Goal: Check status: Check status

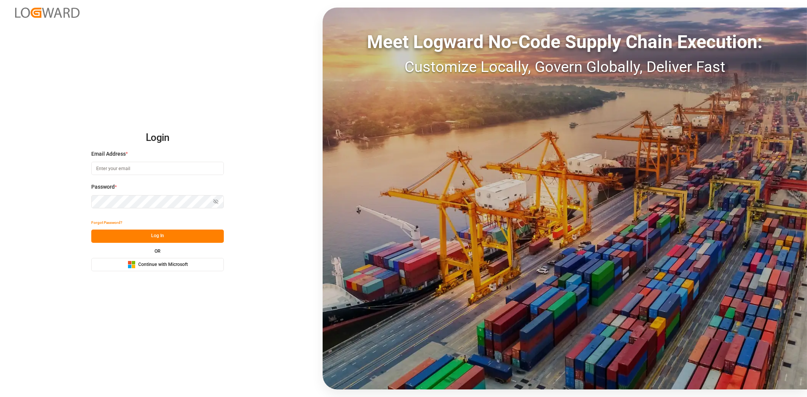
click at [153, 263] on span "Continue with Microsoft" at bounding box center [163, 264] width 50 height 7
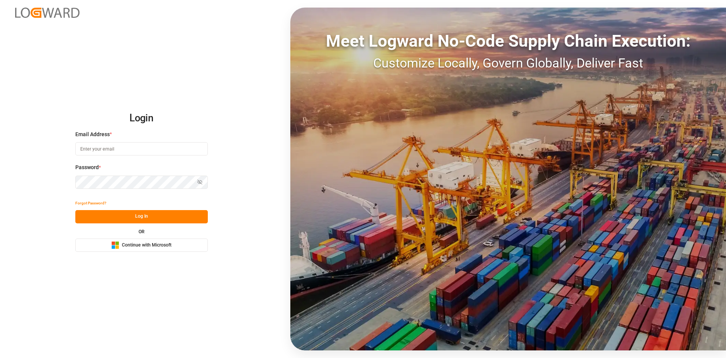
click at [175, 250] on button "Microsoft Logo Continue with Microsoft" at bounding box center [141, 244] width 133 height 13
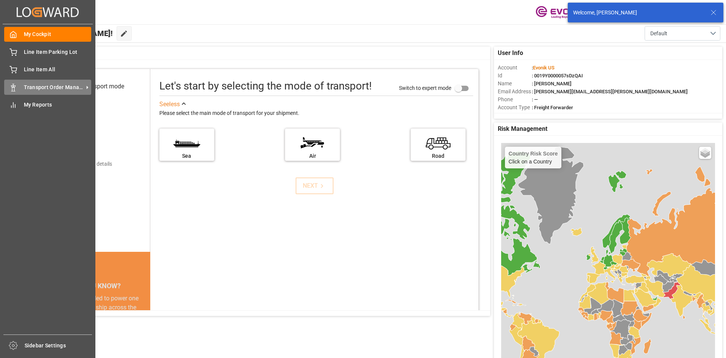
click at [38, 86] on span "Transport Order Management" at bounding box center [54, 87] width 60 height 8
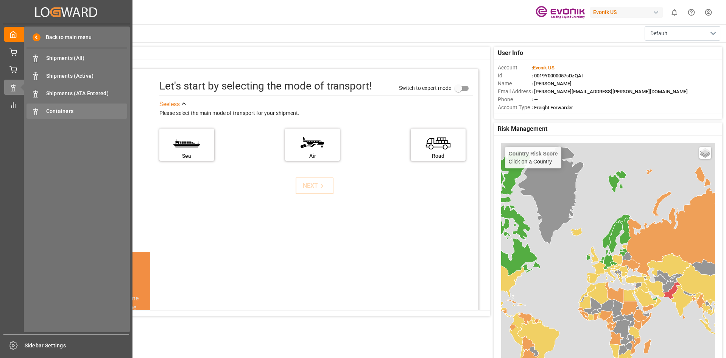
click at [73, 108] on span "Containers" at bounding box center [86, 111] width 81 height 8
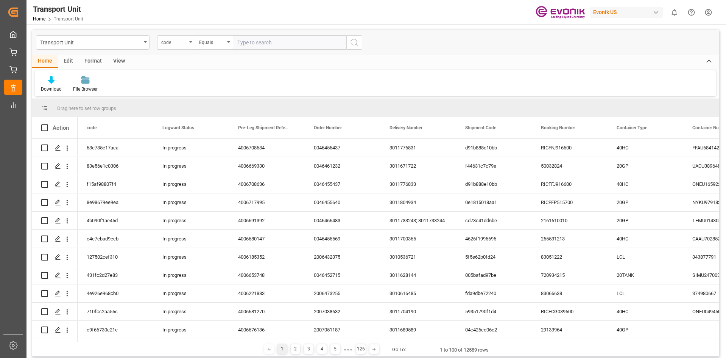
click at [194, 42] on div "code" at bounding box center [176, 42] width 38 height 14
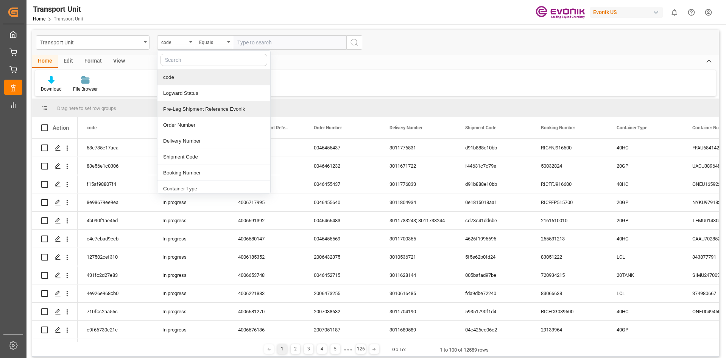
scroll to position [76, 0]
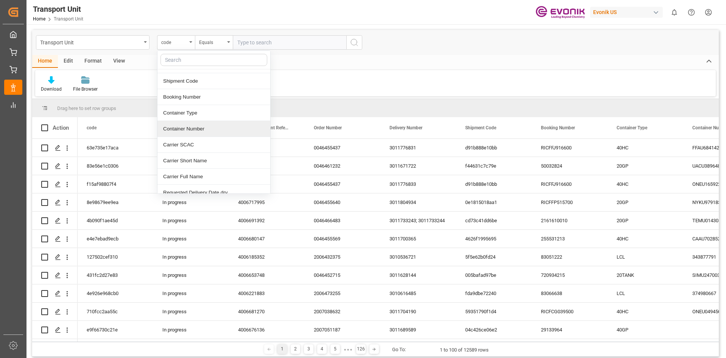
click at [200, 127] on div "Container Number" at bounding box center [214, 129] width 113 height 16
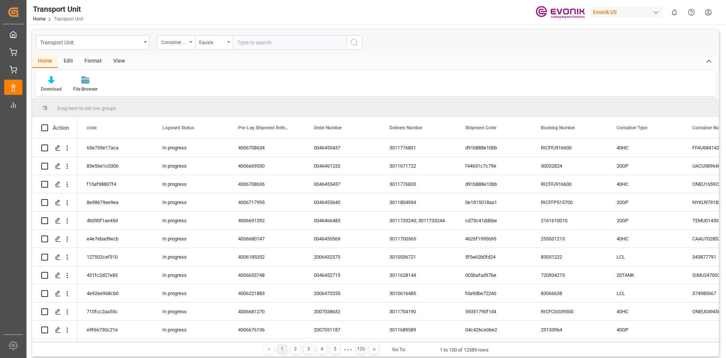
click at [257, 39] on input "text" at bounding box center [290, 42] width 114 height 14
paste input "EXFU6665209"
type input "EXFU6665209"
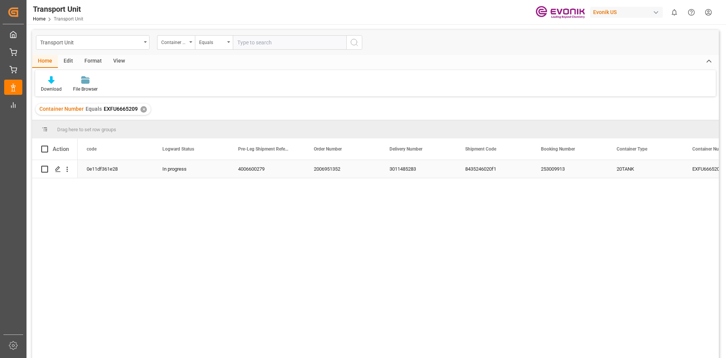
click at [405, 164] on div "3011485283" at bounding box center [419, 169] width 76 height 18
click at [141, 108] on div "✕" at bounding box center [144, 109] width 6 height 6
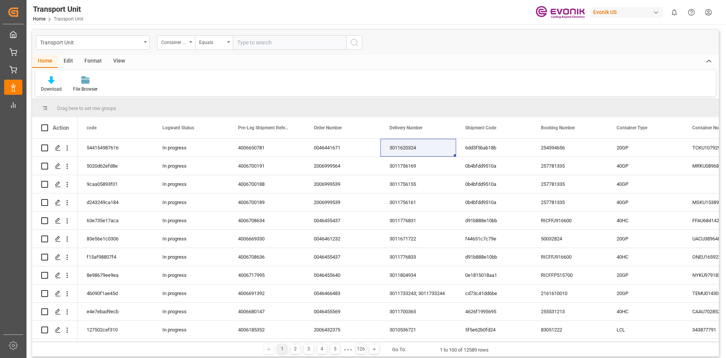
click at [255, 45] on input "text" at bounding box center [290, 42] width 114 height 14
paste input "EXFU6665209"
type input "EXFU6665209"
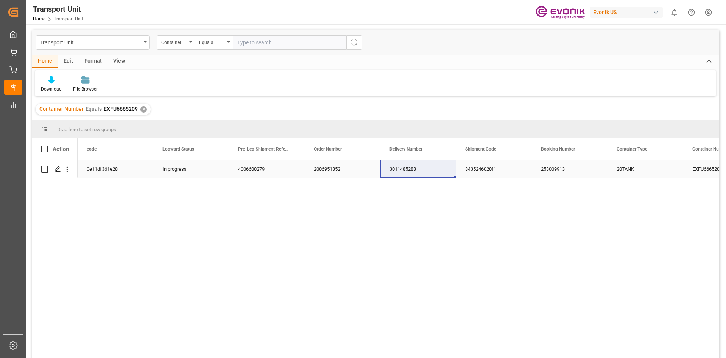
click at [417, 173] on div "3011485283" at bounding box center [419, 169] width 76 height 18
click at [144, 110] on div "✕" at bounding box center [144, 109] width 6 height 6
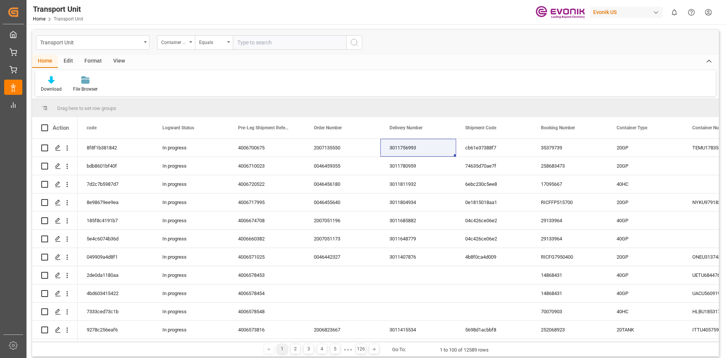
click at [245, 43] on input "text" at bounding box center [290, 42] width 114 height 14
paste input "FLNU6809190"
type input "FLNU6809190"
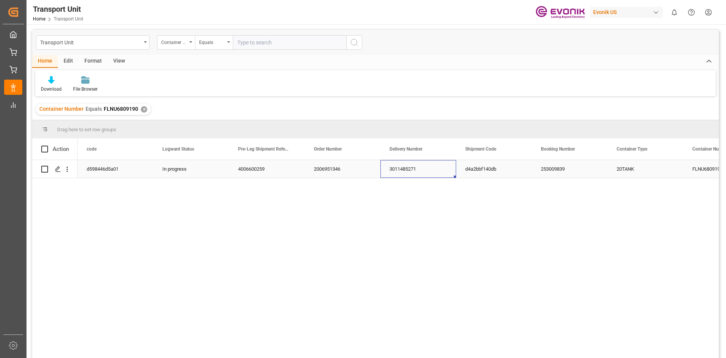
click at [408, 168] on div "3011485271" at bounding box center [419, 169] width 76 height 18
click at [142, 107] on div "✕" at bounding box center [144, 109] width 6 height 6
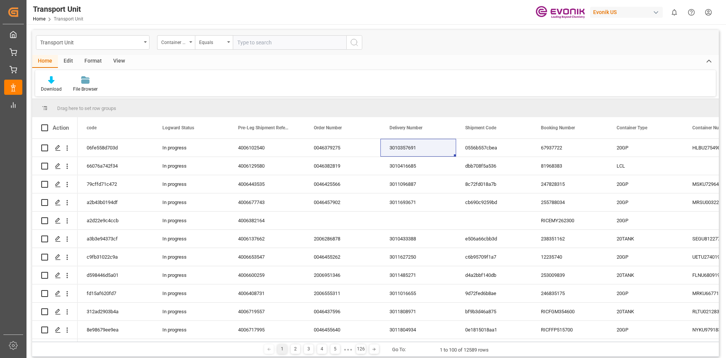
click at [258, 38] on input "text" at bounding box center [290, 42] width 114 height 14
paste input "FLNU6809190"
type input "FLNU6809190"
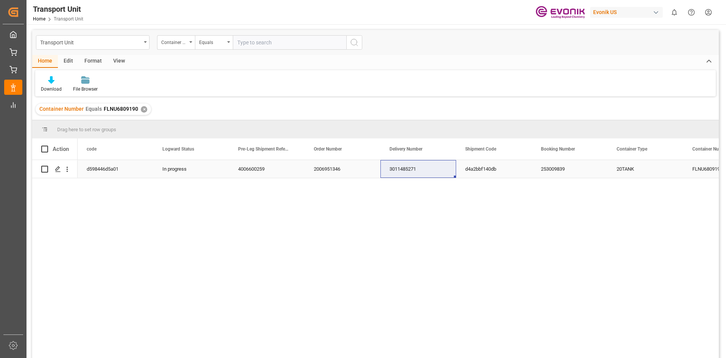
click at [423, 172] on div "3011485271" at bounding box center [419, 169] width 76 height 18
click at [225, 97] on div "Transport Unit Container Number Equals Home Edit Format View Download File Brow…" at bounding box center [375, 204] width 687 height 348
click at [412, 172] on div "3011485271" at bounding box center [419, 169] width 76 height 18
